Goal: Transaction & Acquisition: Subscribe to service/newsletter

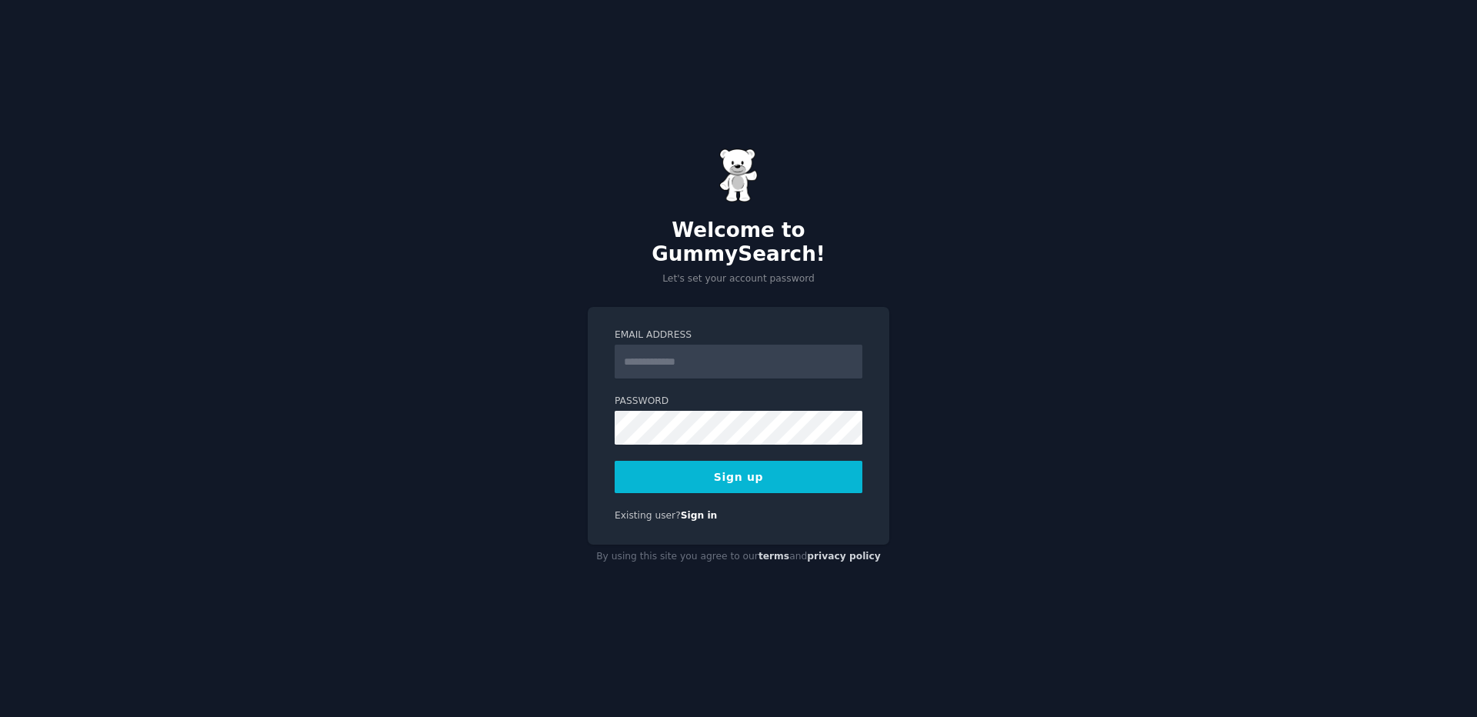
click at [731, 351] on input "Email Address" at bounding box center [739, 362] width 248 height 34
type input "**********"
click at [718, 463] on button "Sign up" at bounding box center [739, 477] width 248 height 32
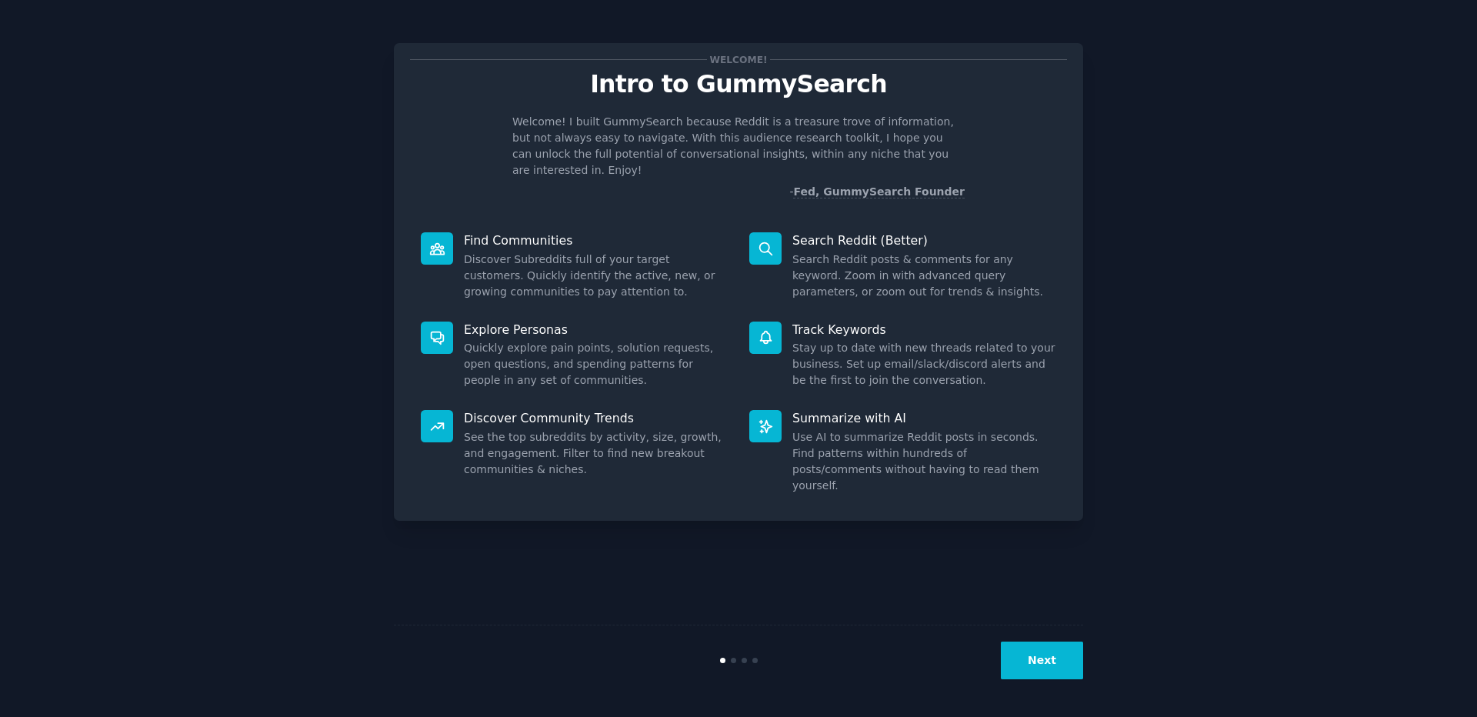
click at [1043, 652] on button "Next" at bounding box center [1042, 661] width 82 height 38
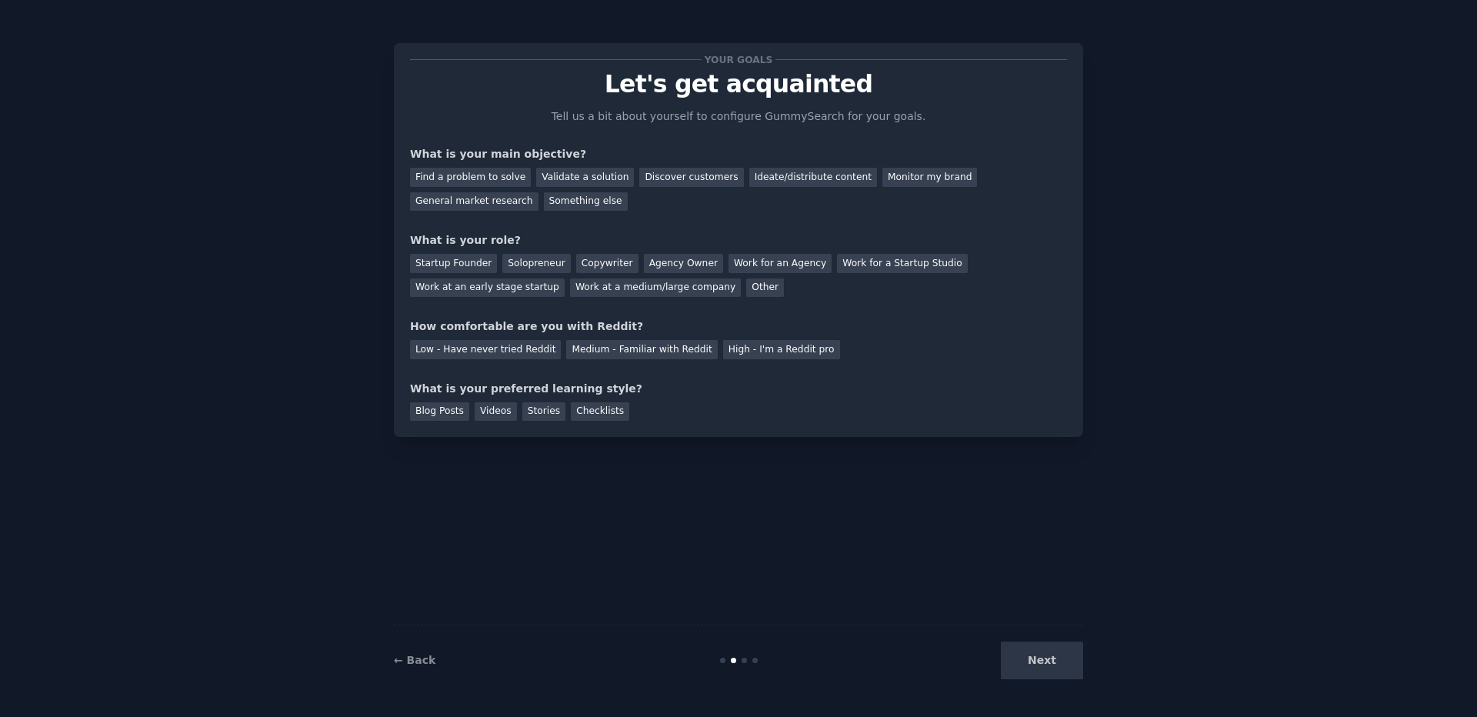
click at [1043, 654] on div "Next" at bounding box center [968, 661] width 230 height 38
click at [486, 175] on div "Find a problem to solve" at bounding box center [470, 177] width 121 height 19
click at [654, 173] on div "Discover customers" at bounding box center [691, 177] width 104 height 19
click at [749, 168] on div "Ideate/distribute content" at bounding box center [813, 177] width 128 height 19
click at [639, 178] on div "Discover customers" at bounding box center [691, 177] width 104 height 19
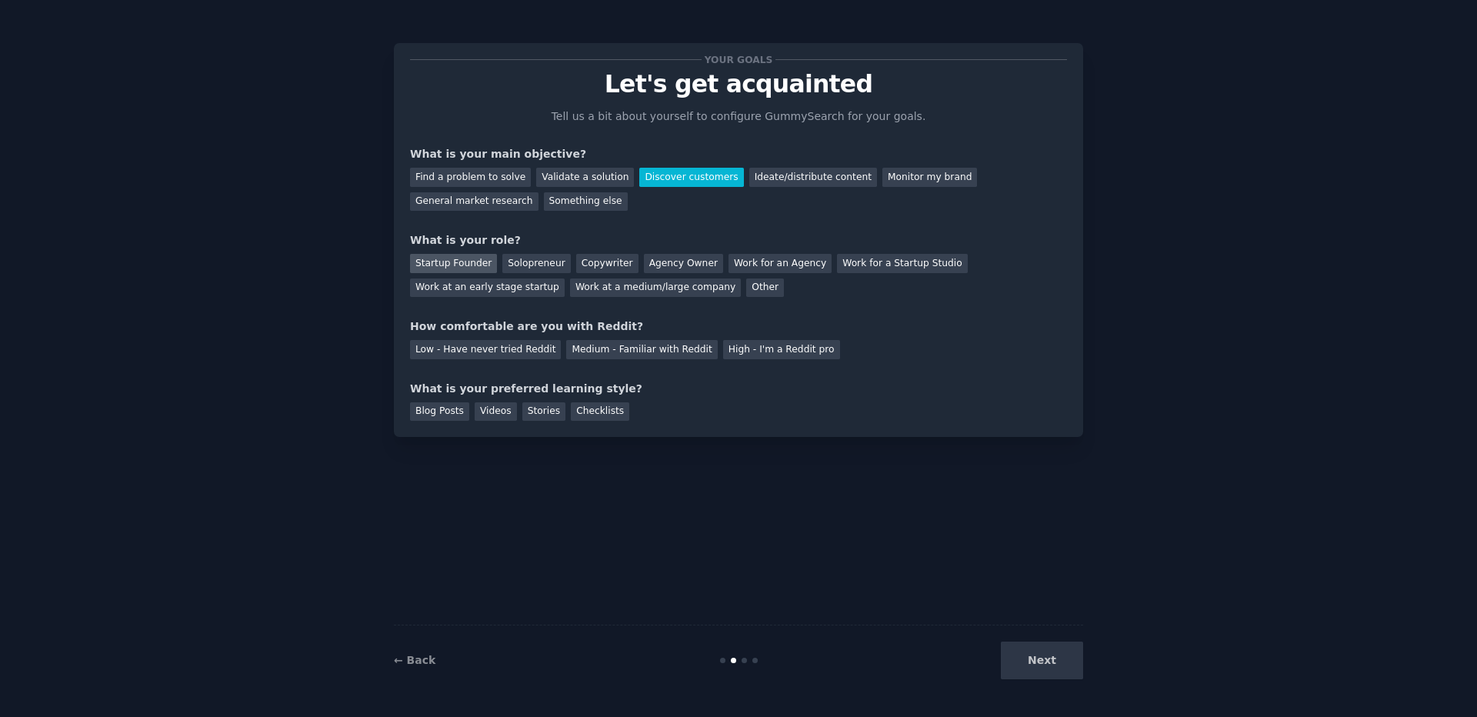
click at [451, 258] on div "Startup Founder" at bounding box center [453, 263] width 87 height 19
click at [445, 408] on div "Blog Posts" at bounding box center [439, 411] width 59 height 19
click at [463, 354] on div "Low - Have never tried Reddit" at bounding box center [485, 349] width 151 height 19
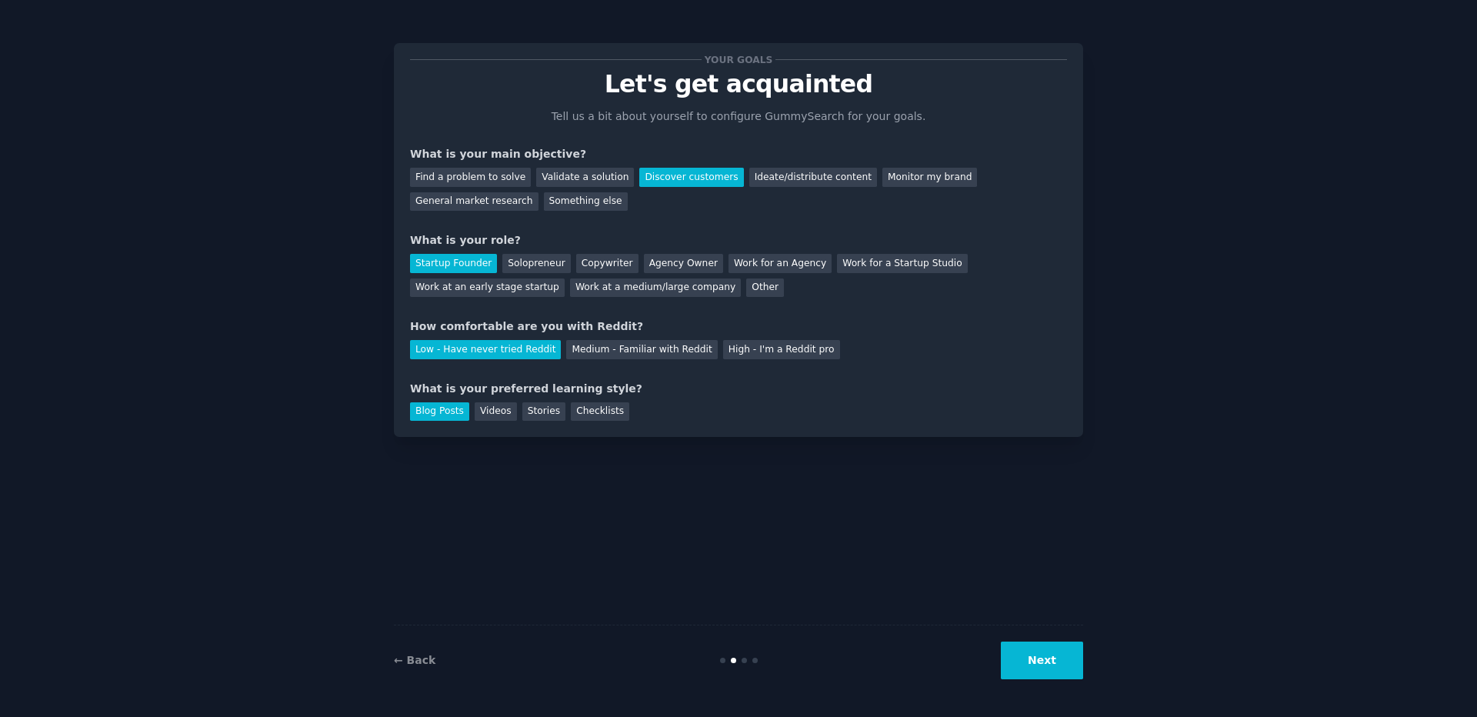
click at [1045, 660] on button "Next" at bounding box center [1042, 661] width 82 height 38
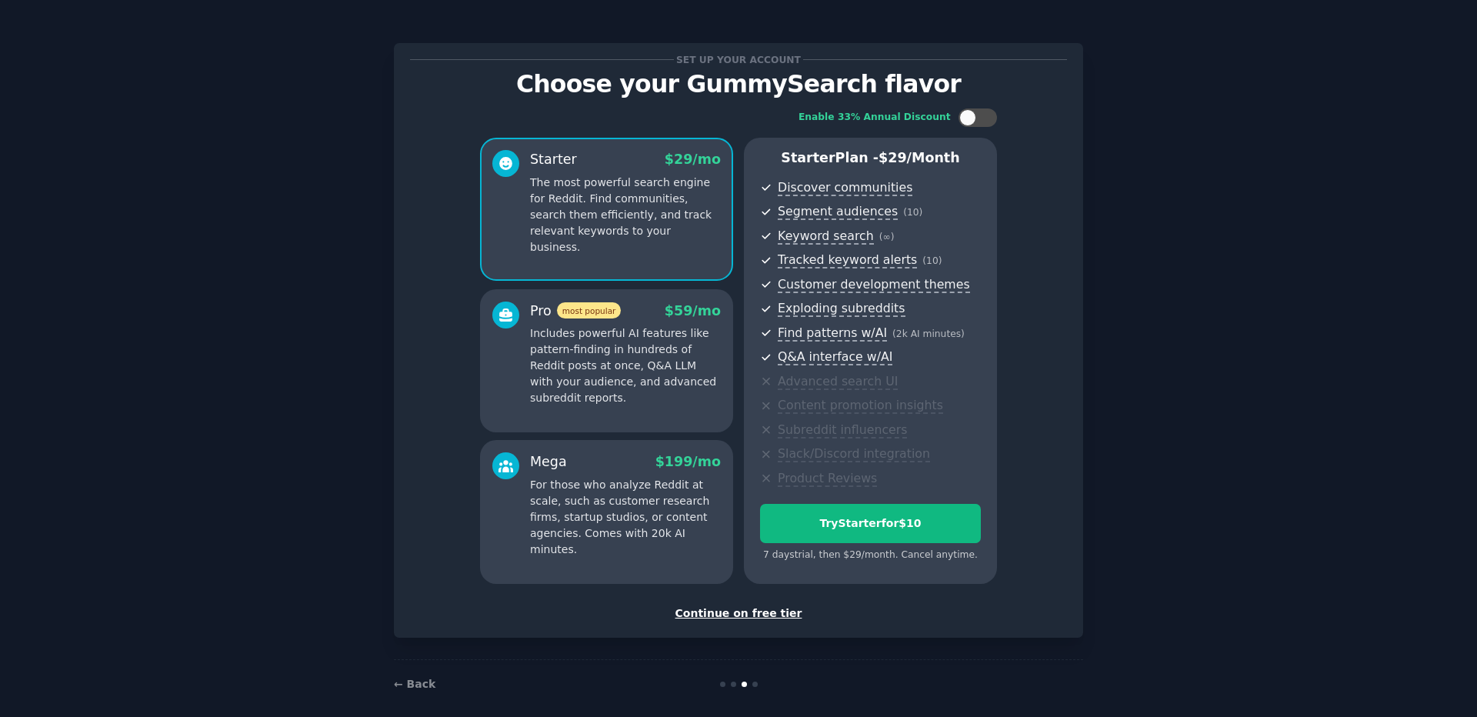
click at [739, 613] on div "Continue on free tier" at bounding box center [738, 613] width 657 height 16
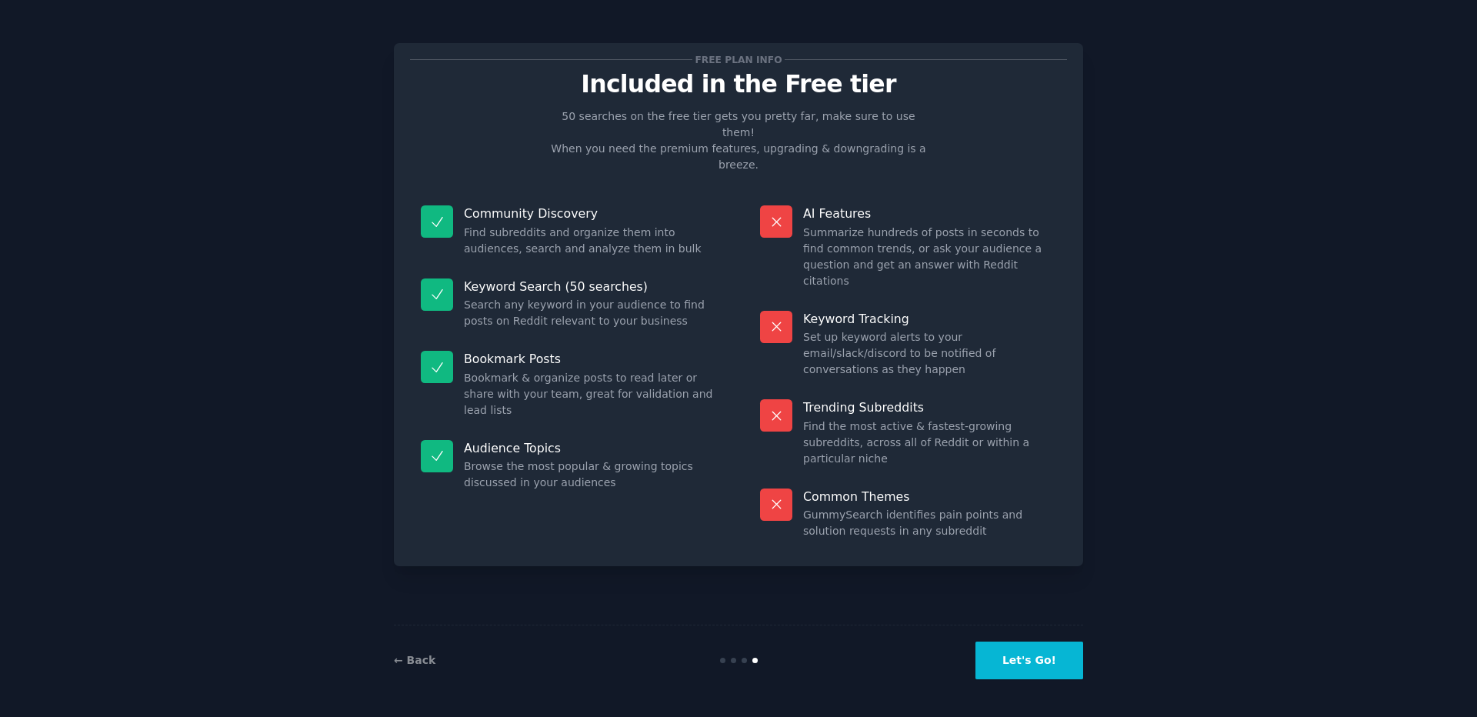
click at [1022, 662] on button "Let's Go!" at bounding box center [1029, 661] width 108 height 38
